Goal: Task Accomplishment & Management: Use online tool/utility

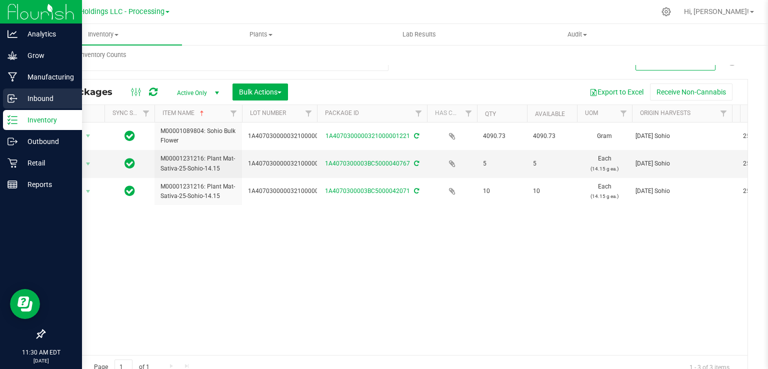
scroll to position [0, 78]
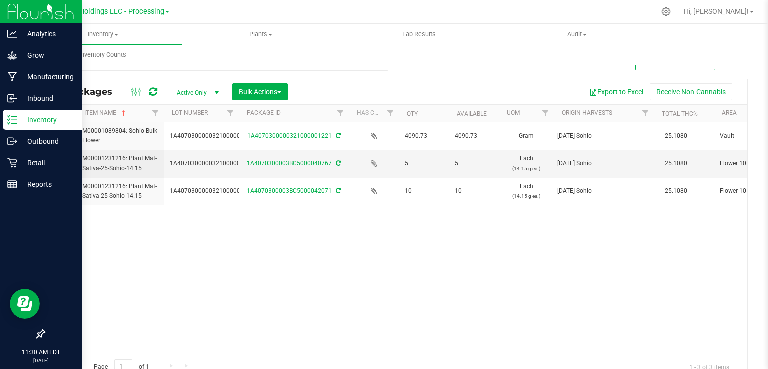
click at [16, 118] on icon at bounding box center [12, 120] width 10 height 10
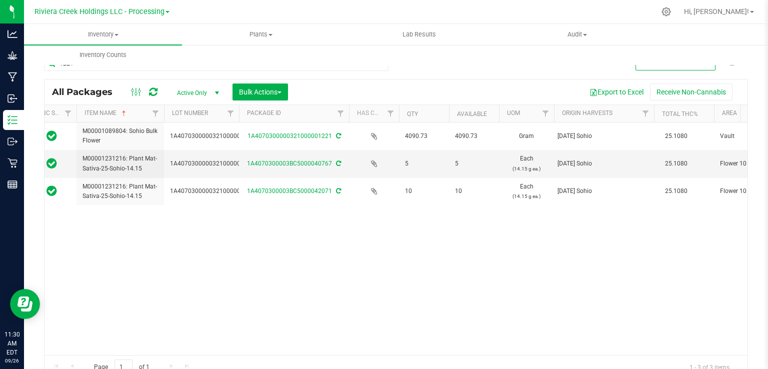
click at [139, 19] on div "Riviera Creek Holdings LLC - Processing Riviera Creek Holdings LLC - Cultivatio…" at bounding box center [104, 11] width 150 height 19
click at [139, 17] on div "Riviera Creek Holdings LLC - Processing Riviera Creek Holdings LLC - Cultivatio…" at bounding box center [101, 11] width 135 height 12
click at [140, 14] on span "Riviera Creek Holdings LLC - Processing" at bounding box center [99, 11] width 130 height 9
click at [136, 31] on link "Riviera Creek Holdings LLC - Cultivation" at bounding box center [102, 34] width 146 height 13
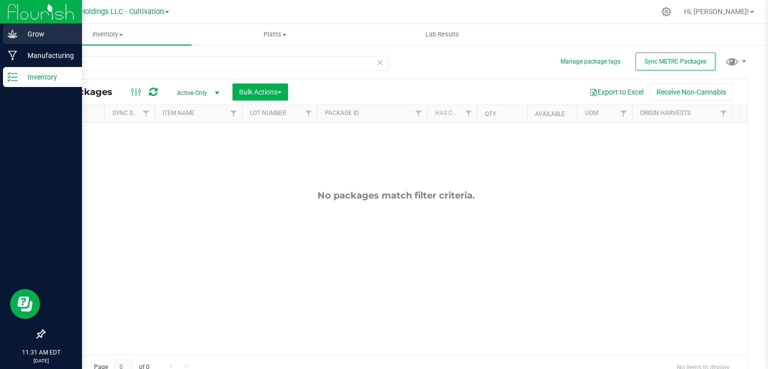
click at [18, 36] on p "Grow" at bounding box center [47, 34] width 60 height 12
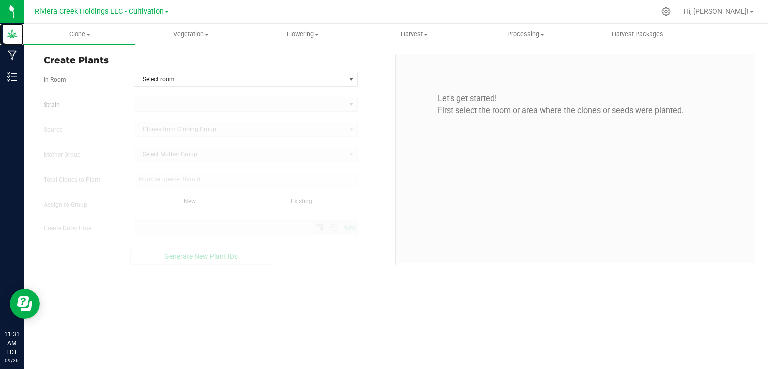
type input "0"
type input "9/26/2025 11:31 AM"
click at [428, 36] on span "Harvest" at bounding box center [414, 34] width 110 height 9
click at [405, 56] on span "Harvests" at bounding box center [386, 60] width 55 height 8
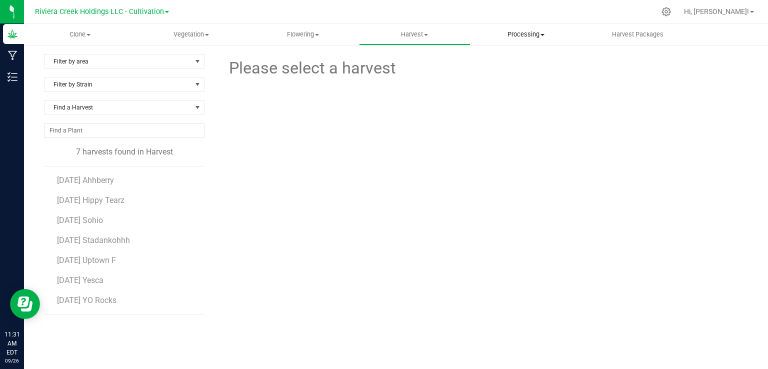
click at [511, 35] on span "Processing" at bounding box center [526, 34] width 110 height 9
click at [498, 69] on span "Processing harvests" at bounding box center [516, 72] width 92 height 8
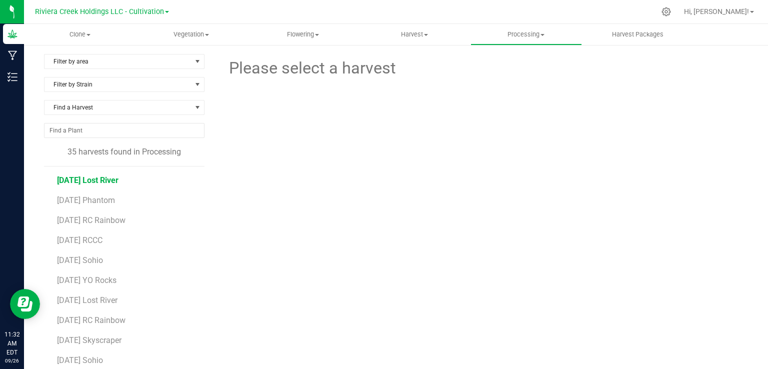
click at [118, 181] on span "2025-08-11 Lost River" at bounding box center [87, 179] width 61 height 9
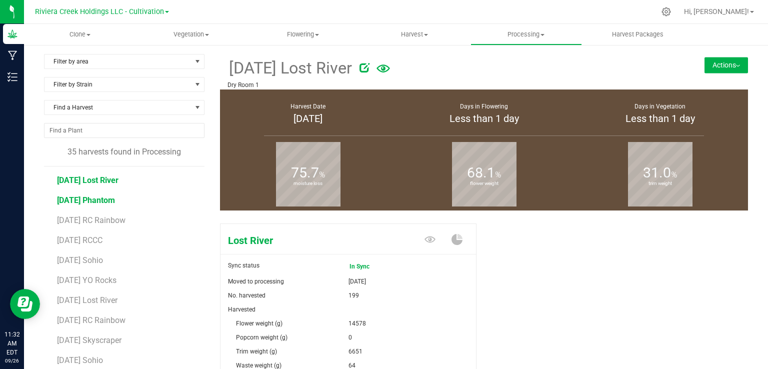
click at [113, 195] on span "2025-08-11 Phantom" at bounding box center [86, 199] width 58 height 9
click at [106, 208] on li "2025-08-11 RC Rainbow" at bounding box center [127, 216] width 140 height 20
click at [104, 215] on span "2025-08-11 RC Rainbow" at bounding box center [91, 219] width 68 height 9
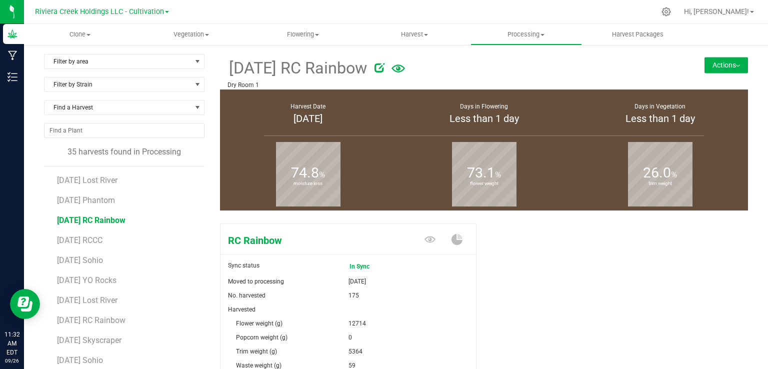
scroll to position [170, 0]
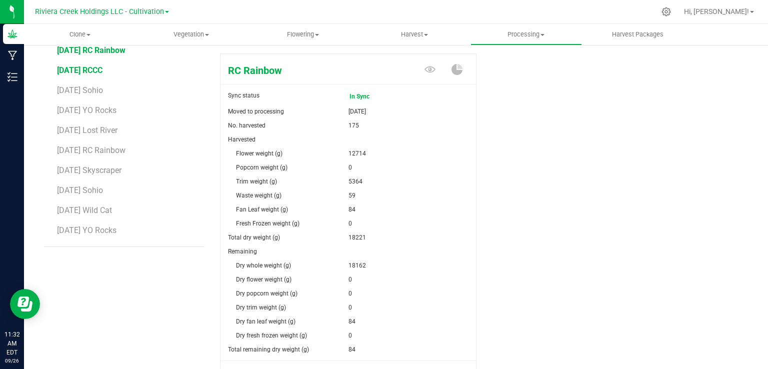
click at [102, 69] on span "2025-08-11 RCCC" at bounding box center [79, 69] width 45 height 9
click at [101, 96] on li "2025-08-11 YO Rocks" at bounding box center [127, 106] width 140 height 20
click at [102, 92] on span "2025-08-11 Sohio" at bounding box center [80, 89] width 46 height 9
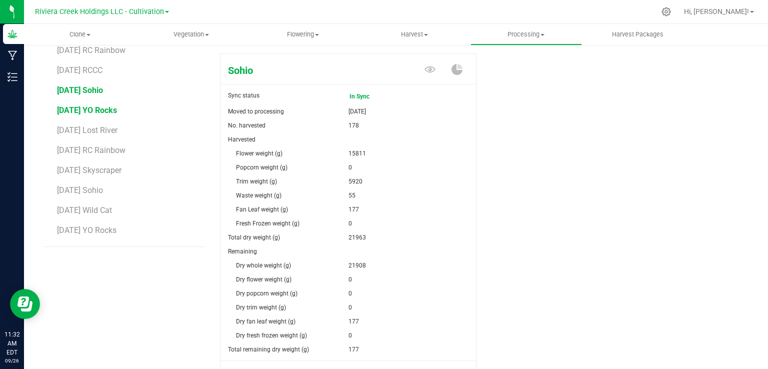
click at [103, 109] on span "2025-08-11 YO Rocks" at bounding box center [87, 109] width 60 height 9
click at [105, 129] on span "2025-08-18 Lost River" at bounding box center [87, 129] width 61 height 9
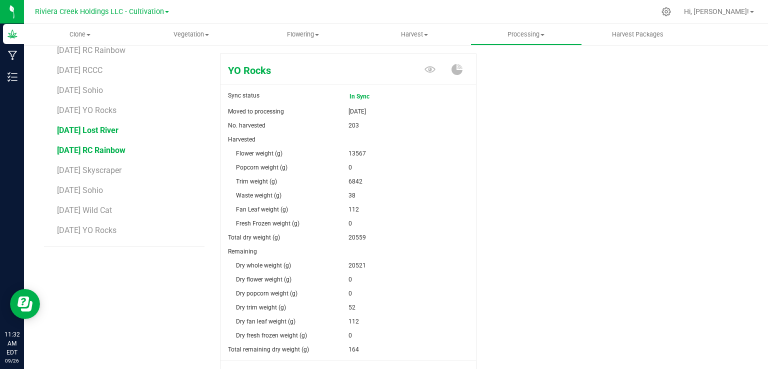
click at [109, 147] on span "2025-08-18 RC Rainbow" at bounding box center [91, 149] width 68 height 9
click at [108, 136] on li "2025-08-18 RC Rainbow" at bounding box center [127, 146] width 140 height 20
click at [108, 129] on span "2025-08-18 Lost River" at bounding box center [87, 129] width 61 height 9
click at [121, 149] on span "2025-08-18 RC Rainbow" at bounding box center [91, 149] width 68 height 9
click at [108, 173] on span "2025-08-18 Skyscraper" at bounding box center [90, 169] width 66 height 9
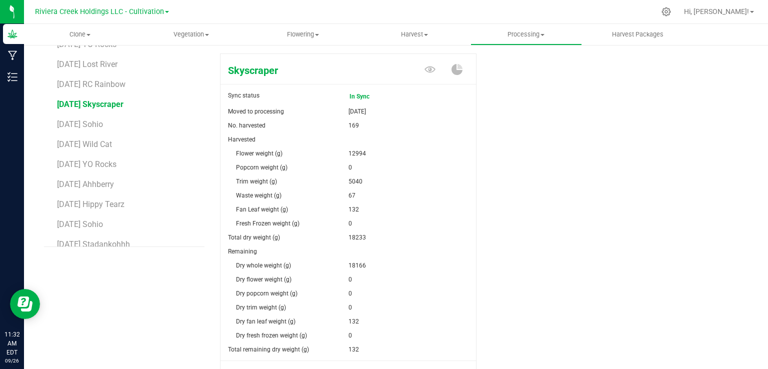
scroll to position [72, 0]
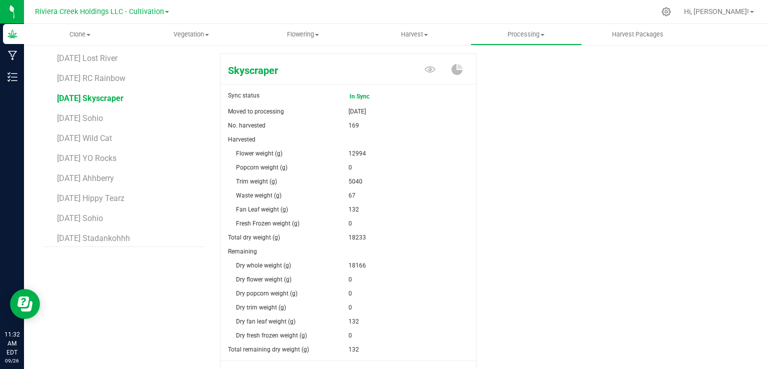
click at [113, 172] on li "2025-08-25 Ahhberry" at bounding box center [127, 174] width 140 height 20
click at [110, 176] on span "2025-08-25 Ahhberry" at bounding box center [86, 177] width 59 height 9
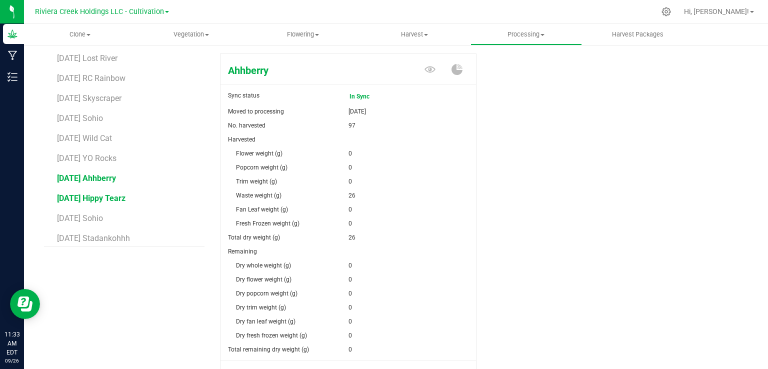
click at [98, 193] on span "2025-08-25 Hippy Tearz" at bounding box center [91, 197] width 68 height 9
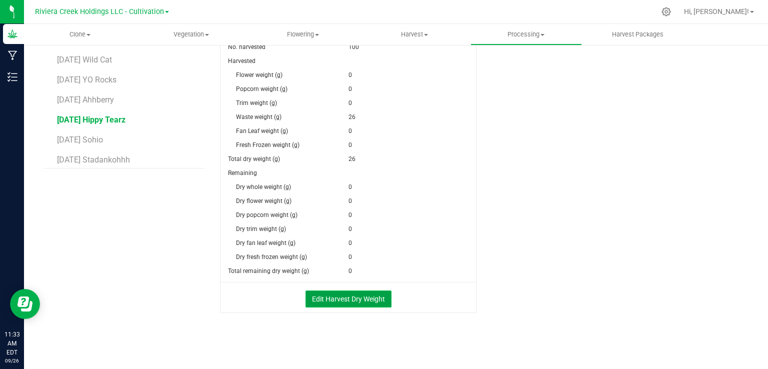
click at [366, 296] on button "Edit Harvest Dry Weight" at bounding box center [348, 298] width 86 height 17
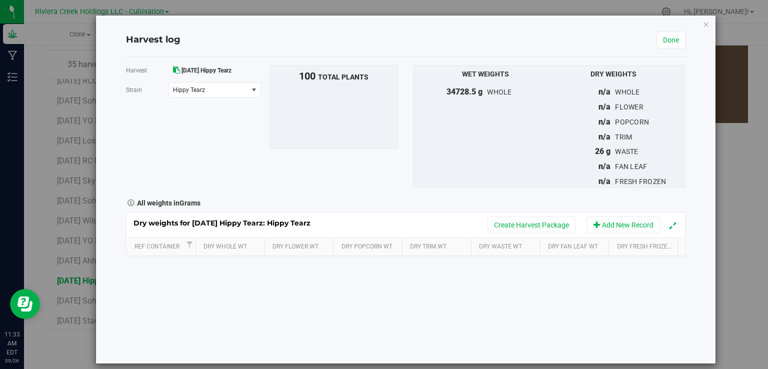
scroll to position [248, 0]
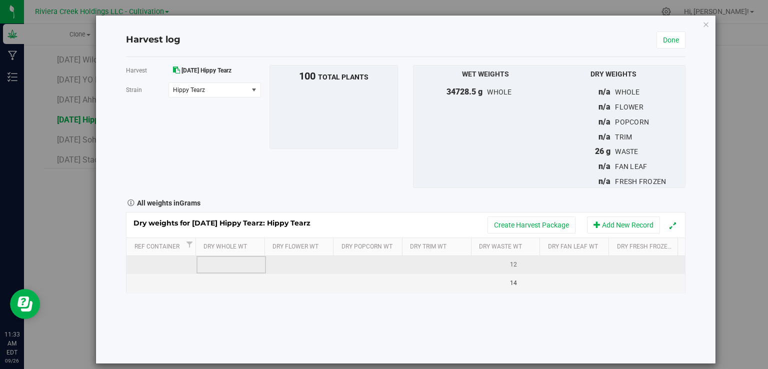
click at [226, 263] on td at bounding box center [231, 265] width 70 height 18
click at [226, 266] on span at bounding box center [233, 264] width 59 height 15
type input "7210"
click at [360, 264] on td at bounding box center [371, 265] width 70 height 18
type input "4192"
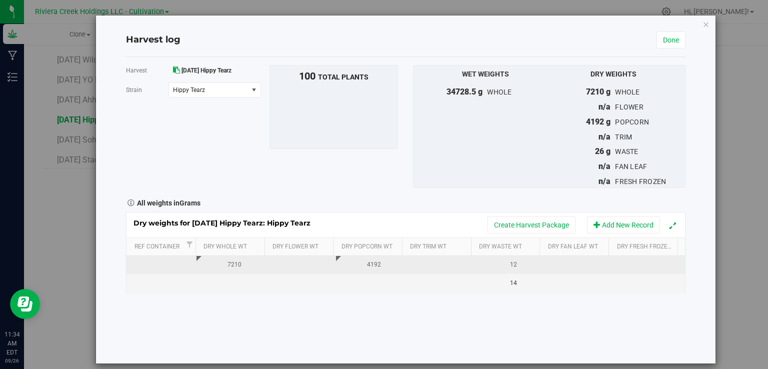
click at [436, 262] on td at bounding box center [440, 265] width 70 height 18
click at [382, 263] on div "4192" at bounding box center [374, 264] width 62 height 9
click at [382, 263] on input "4192" at bounding box center [373, 265] width 58 height 14
click at [309, 260] on div "Loading... Dry weights for 2025-08-25 Hippy Tearz: Hippy Tearz Create Harvest P…" at bounding box center [405, 252] width 559 height 81
click at [278, 260] on td at bounding box center [301, 265] width 70 height 18
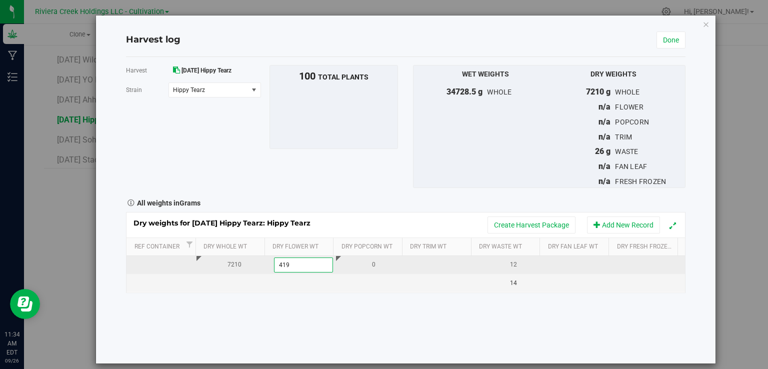
type input "4192"
click at [428, 269] on td at bounding box center [440, 265] width 70 height 18
click at [424, 257] on span at bounding box center [442, 264] width 59 height 15
type input "2972"
click at [578, 266] on td at bounding box center [580, 265] width 70 height 18
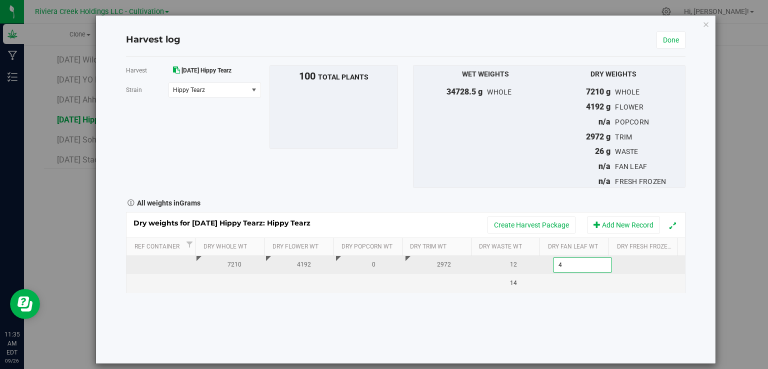
type input "46"
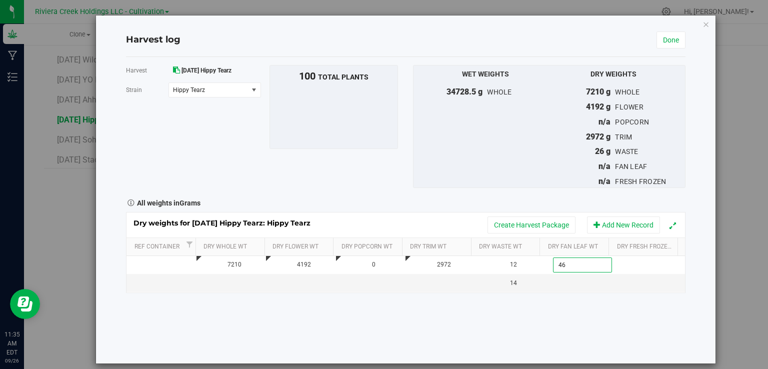
click at [578, 316] on div "Harvest 2025-08-25 Hippy Tearz Strain Hippy Tearz Select strain Hippy Tearz To …" at bounding box center [405, 210] width 559 height 306
click at [656, 45] on link "Done" at bounding box center [670, 39] width 29 height 17
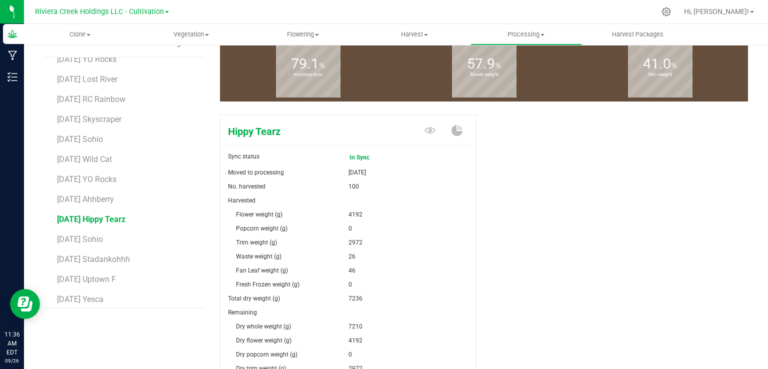
scroll to position [130, 0]
click at [95, 218] on span "2025-08-25 Sohio" at bounding box center [80, 220] width 46 height 9
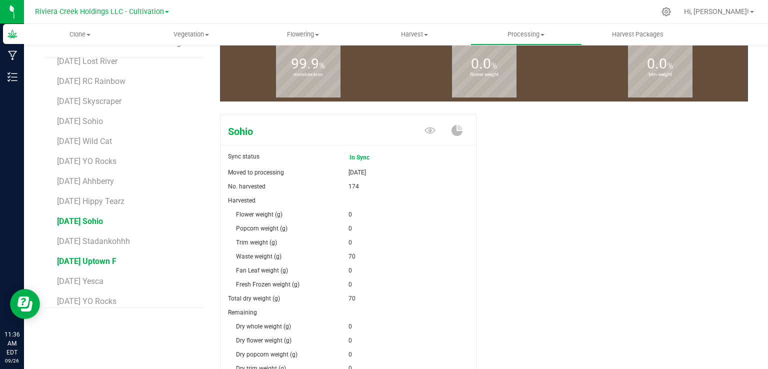
click at [110, 261] on span "2025-08-25 Uptown F" at bounding box center [86, 260] width 59 height 9
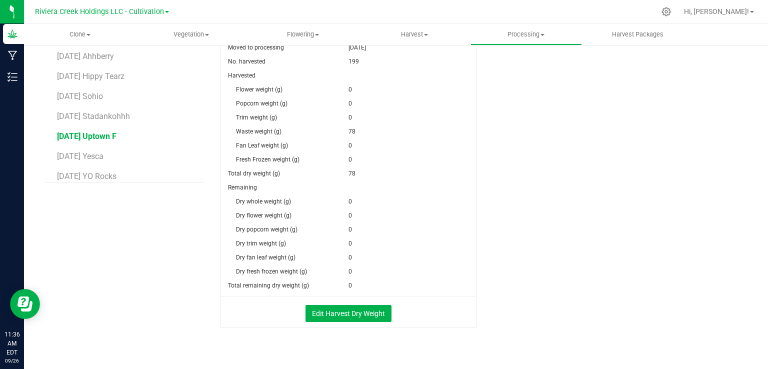
scroll to position [236, 0]
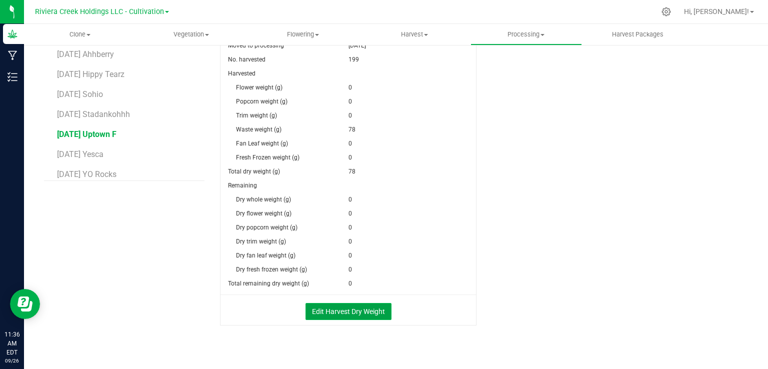
click at [324, 310] on button "Edit Harvest Dry Weight" at bounding box center [348, 311] width 86 height 17
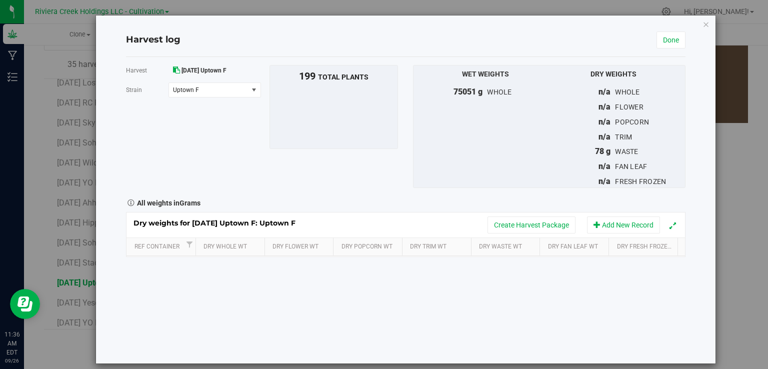
scroll to position [236, 0]
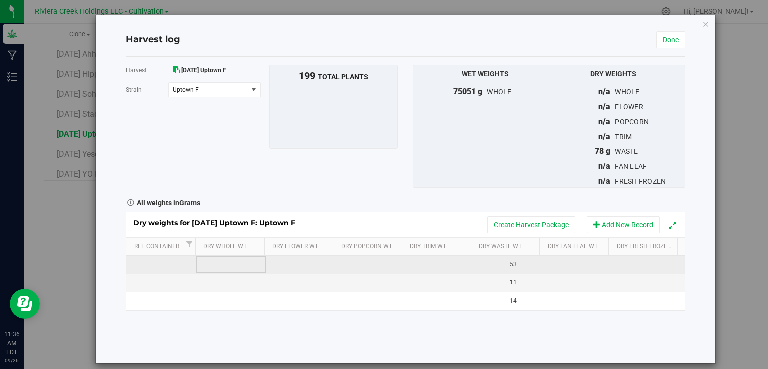
click at [217, 266] on td at bounding box center [231, 265] width 70 height 18
type input "18521"
click at [290, 264] on td at bounding box center [301, 265] width 70 height 18
type input "13458"
click at [412, 256] on td at bounding box center [440, 265] width 70 height 18
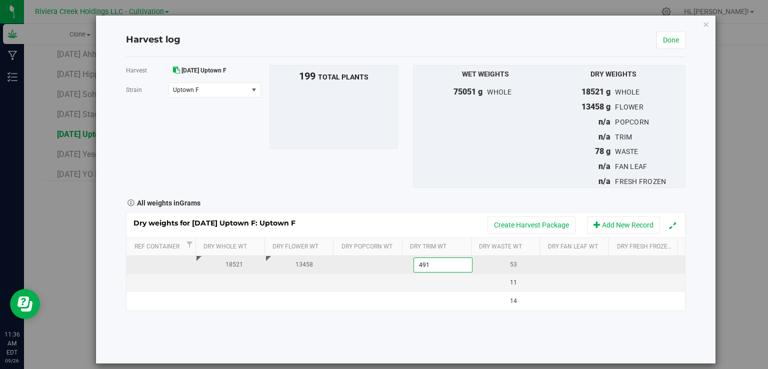
type input "4914"
click at [567, 263] on td at bounding box center [580, 265] width 70 height 18
type input "149"
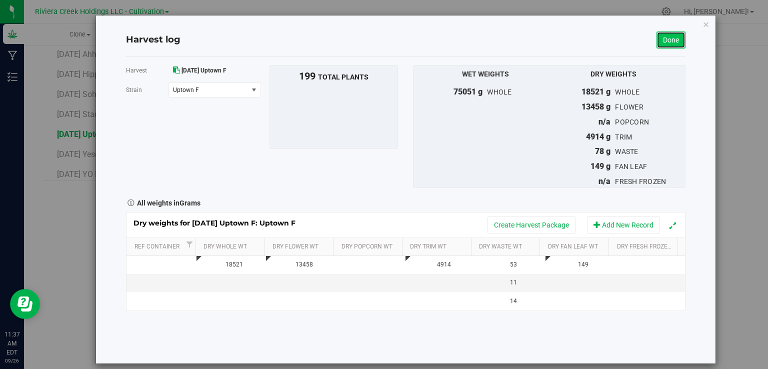
click at [673, 43] on link "Done" at bounding box center [670, 39] width 29 height 17
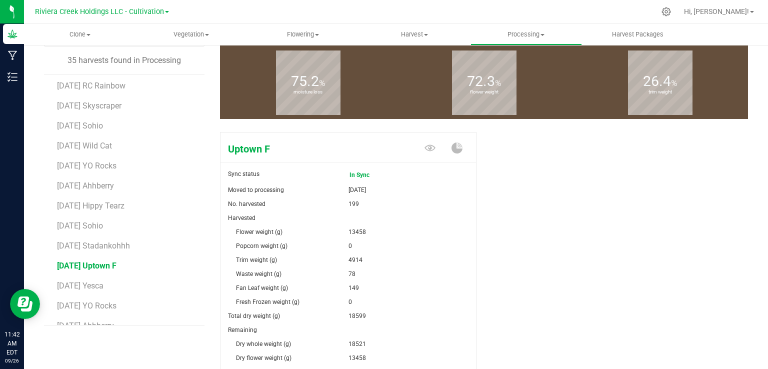
scroll to position [149, 0]
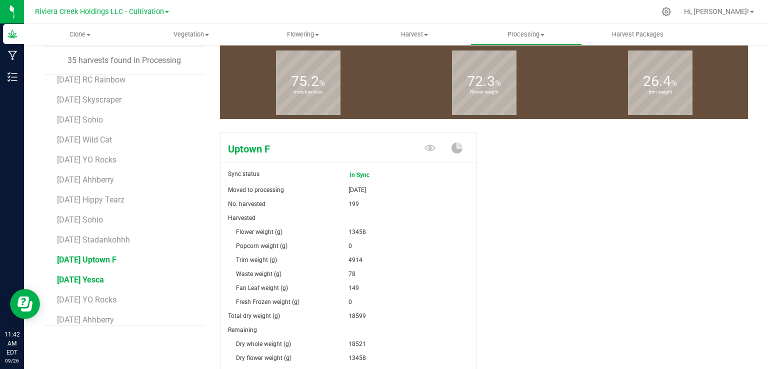
click at [104, 276] on span "2025-08-25 Yesca" at bounding box center [80, 279] width 47 height 9
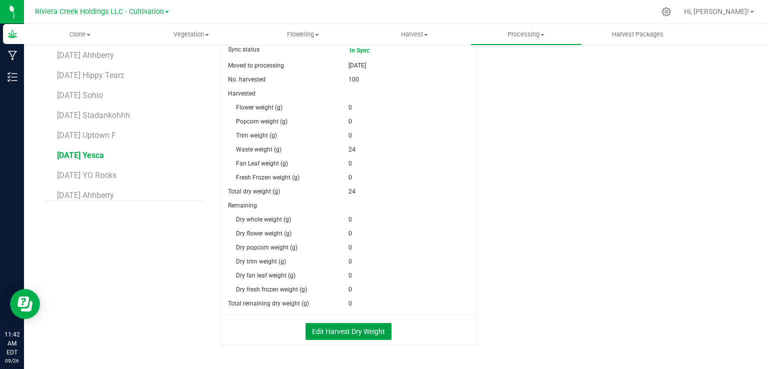
click at [318, 328] on button "Edit Harvest Dry Weight" at bounding box center [348, 331] width 86 height 17
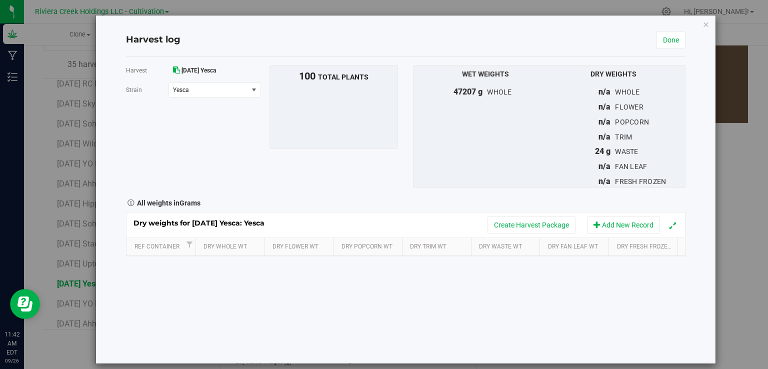
scroll to position [216, 0]
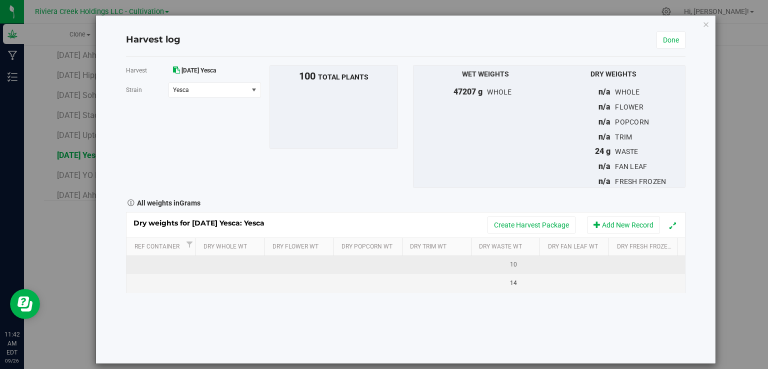
click at [223, 259] on td at bounding box center [231, 265] width 70 height 18
type input "9924"
click at [298, 266] on td at bounding box center [301, 265] width 70 height 18
type input "4982"
click at [444, 264] on td at bounding box center [440, 265] width 70 height 18
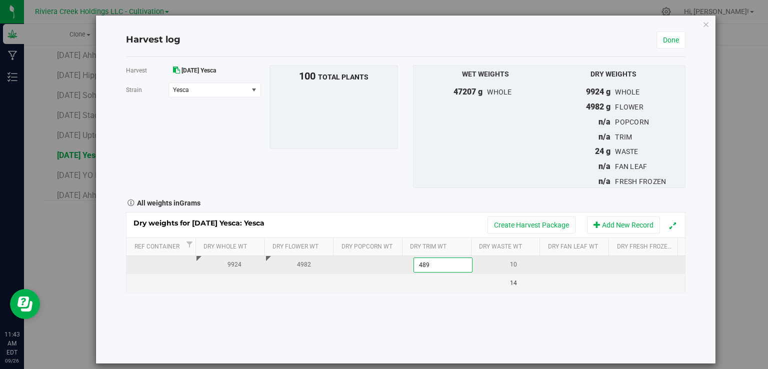
type input "4890"
click at [557, 261] on td at bounding box center [580, 265] width 70 height 18
type input "52"
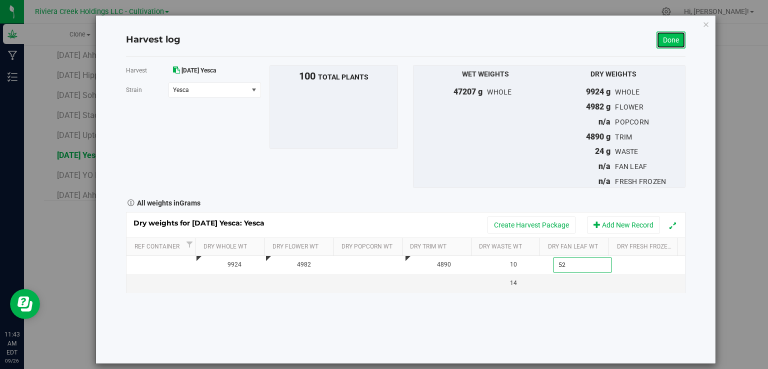
click at [663, 46] on link "Done" at bounding box center [670, 39] width 29 height 17
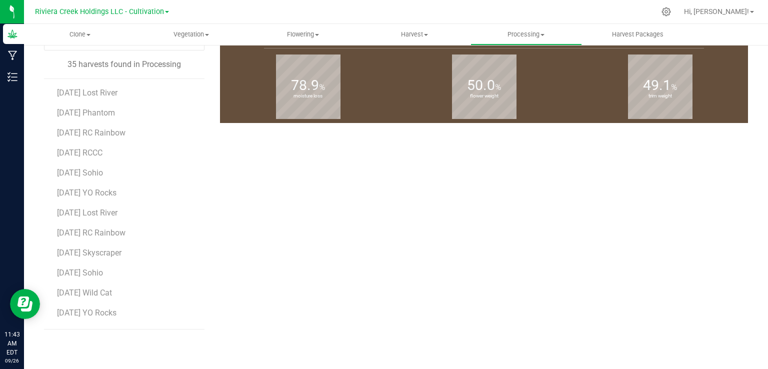
scroll to position [216, 0]
